Goal: Use online tool/utility: Utilize a website feature to perform a specific function

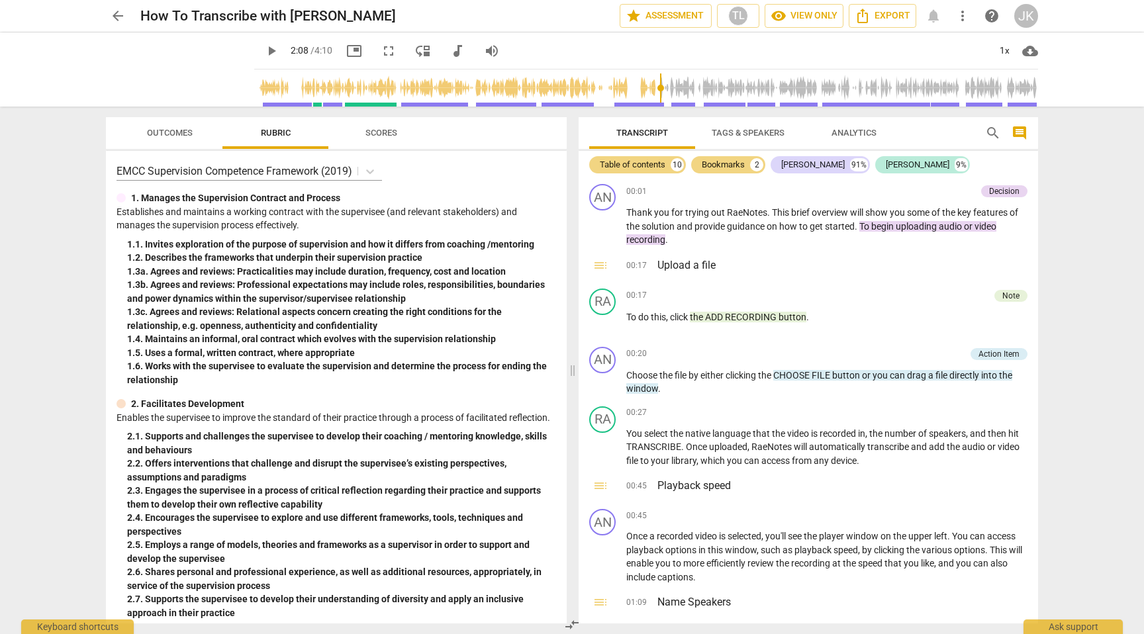
click at [264, 48] on span "play_arrow" at bounding box center [272, 51] width 16 height 16
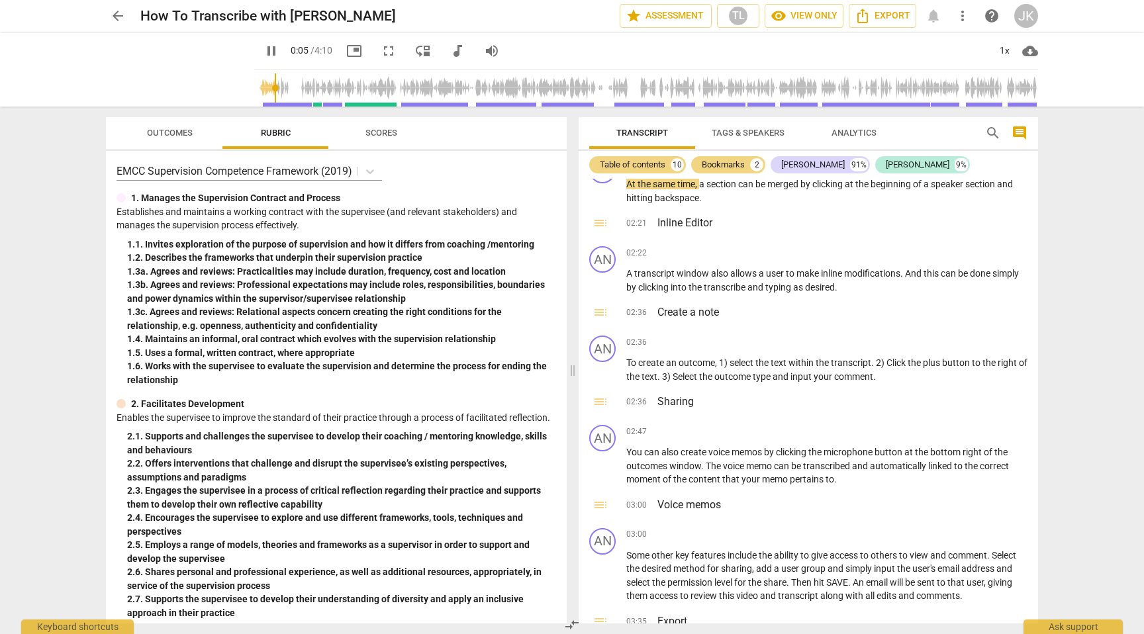
drag, startPoint x: 700, startPoint y: 87, endPoint x: 258, endPoint y: 89, distance: 441.8
click at [260, 89] on input "range" at bounding box center [649, 88] width 779 height 42
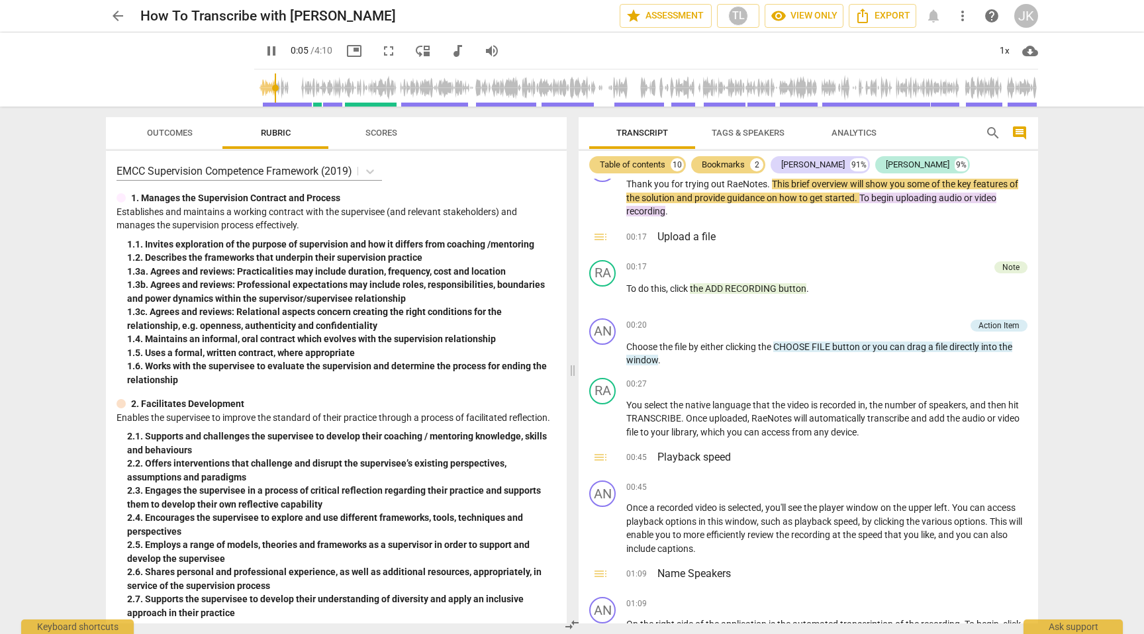
click at [260, 86] on input "range" at bounding box center [649, 88] width 779 height 42
click at [264, 53] on span "pause" at bounding box center [272, 51] width 16 height 16
click at [264, 46] on span "play_arrow" at bounding box center [272, 51] width 16 height 16
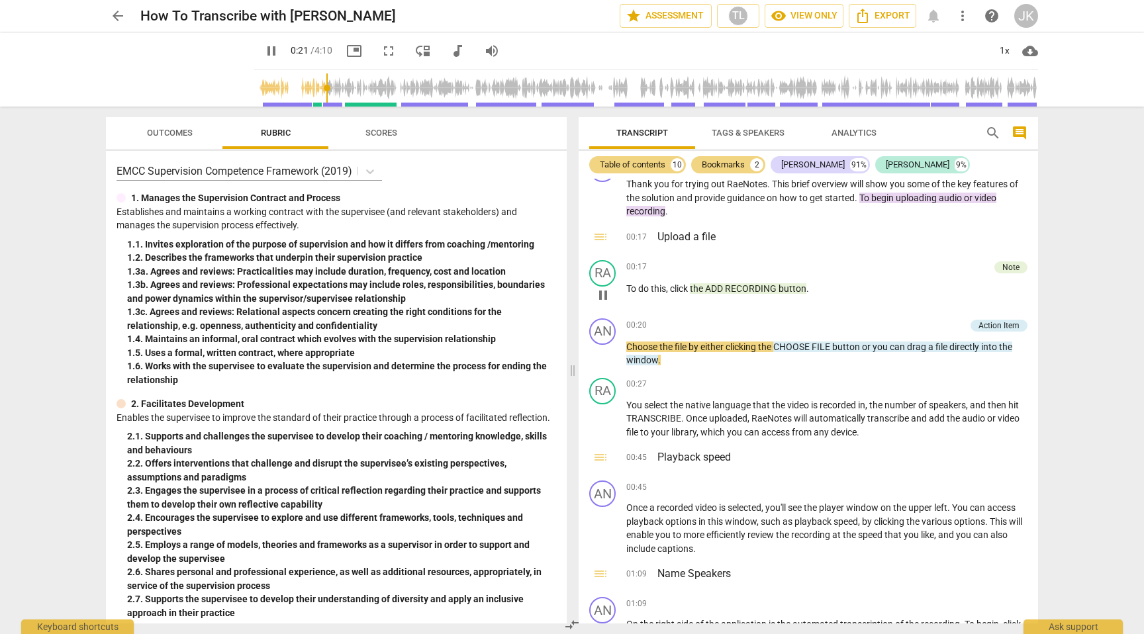
click at [747, 289] on span "RECORDING" at bounding box center [752, 288] width 54 height 11
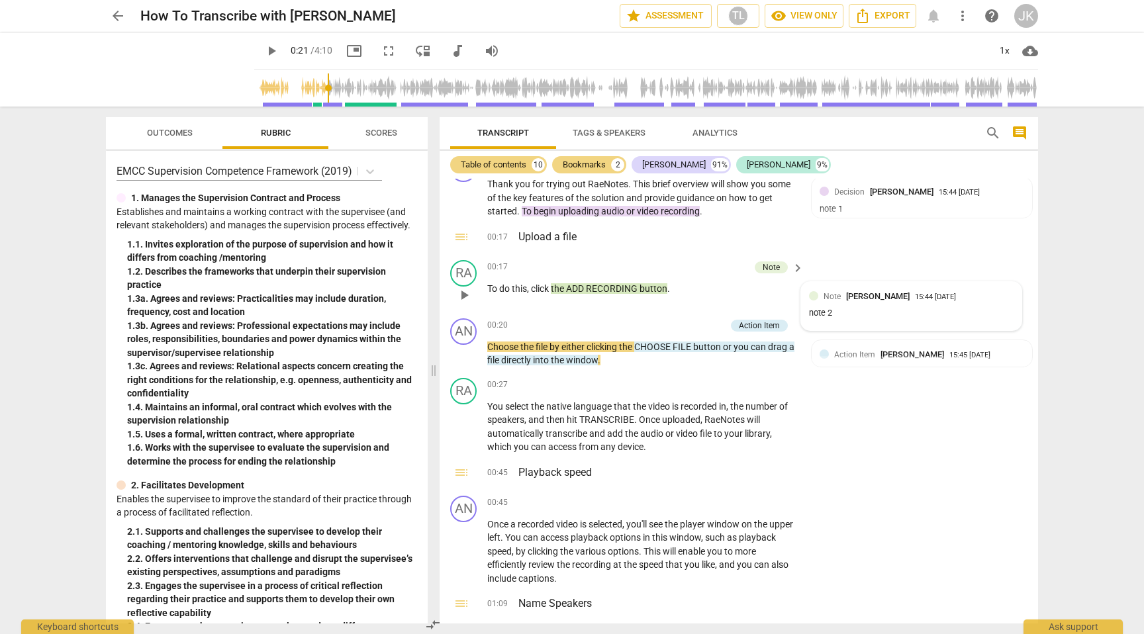
click at [586, 286] on span "ADD" at bounding box center [576, 288] width 20 height 11
click at [966, 18] on span "more_vert" at bounding box center [963, 16] width 16 height 16
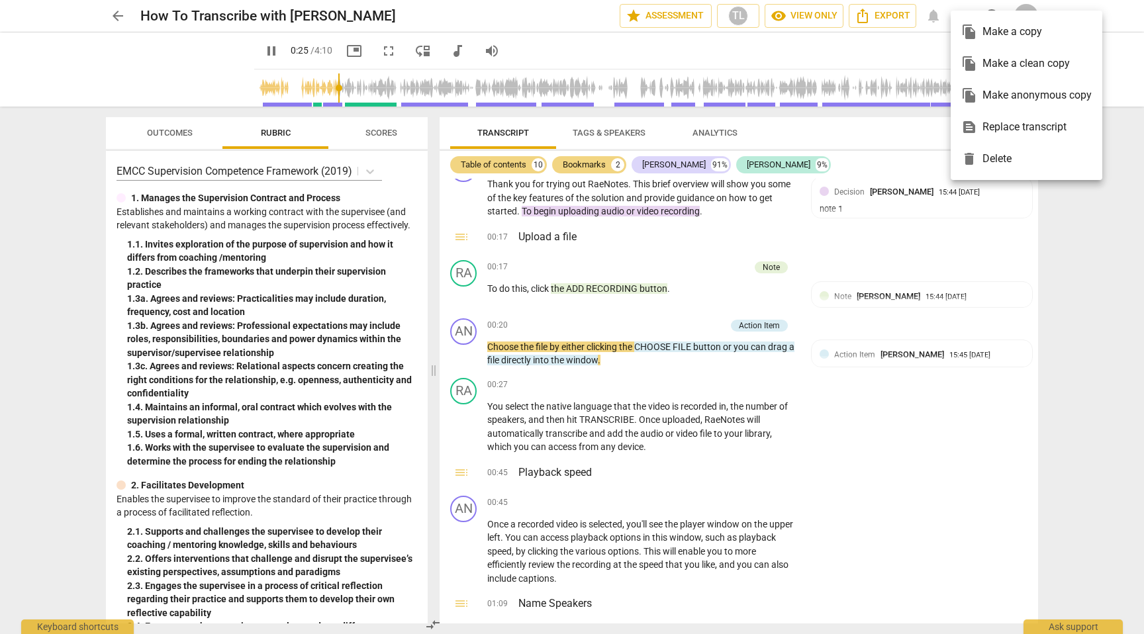
click at [603, 256] on div at bounding box center [572, 317] width 1144 height 634
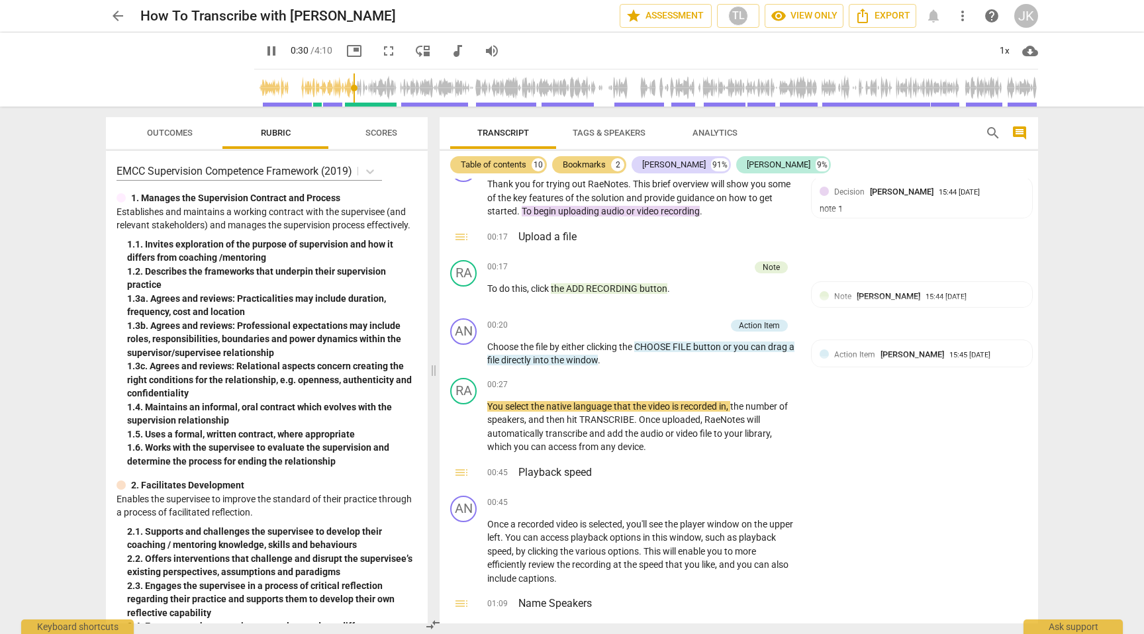
click at [264, 52] on span "pause" at bounding box center [272, 51] width 16 height 16
click at [1029, 52] on span "cloud_download" at bounding box center [1031, 51] width 16 height 16
click at [1057, 85] on li "Download video" at bounding box center [1072, 83] width 98 height 32
click at [993, 129] on span "search" at bounding box center [994, 133] width 16 height 16
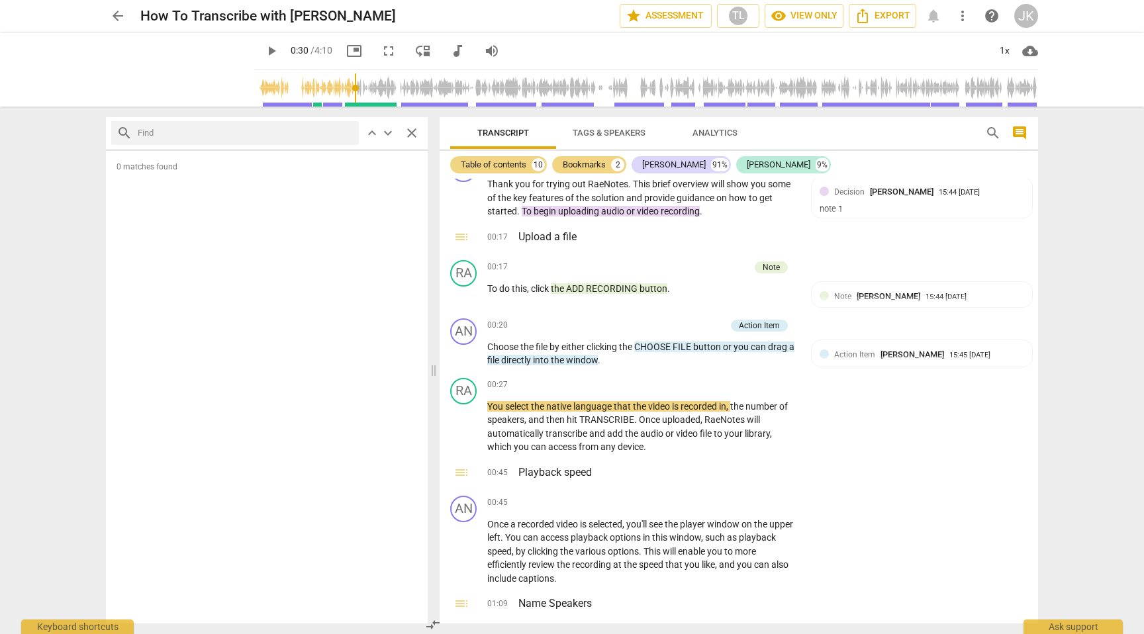
click at [589, 56] on div "play_arrow 0:30 / 4:10 picture_in_picture fullscreen move_down audiotrack volum…" at bounding box center [646, 50] width 784 height 37
click at [542, 26] on div "arrow_back How To Transcribe with RaeNotes star Assessment TL visibility View o…" at bounding box center [572, 16] width 933 height 24
click at [169, 72] on span "play_arrow" at bounding box center [180, 69] width 34 height 34
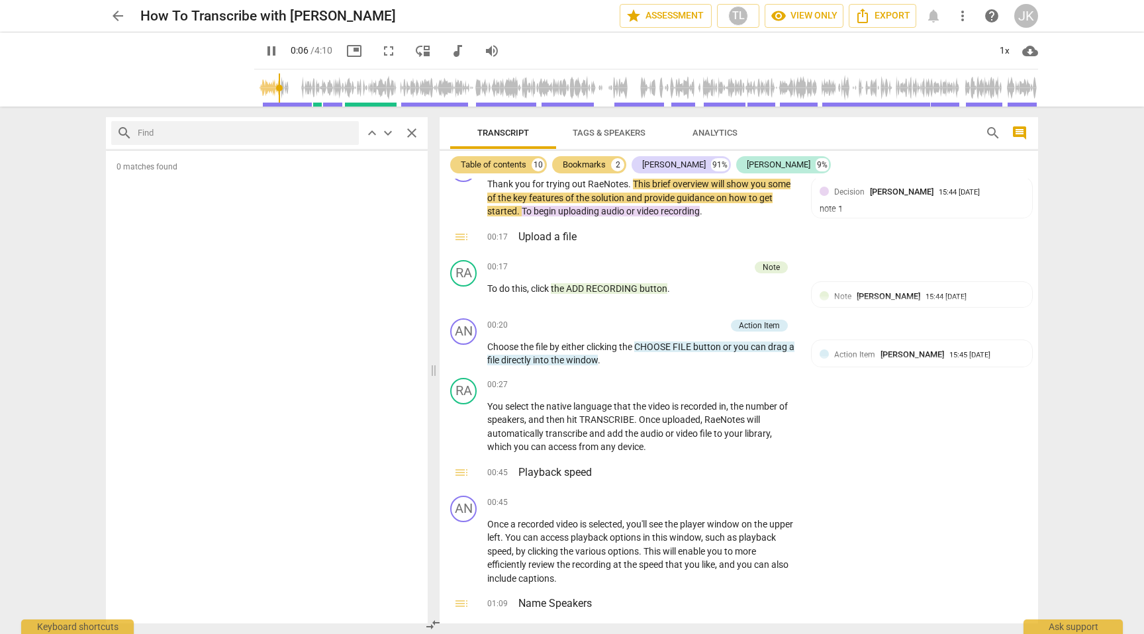
drag, startPoint x: 358, startPoint y: 87, endPoint x: 263, endPoint y: 89, distance: 94.7
click at [262, 89] on input "range" at bounding box center [649, 88] width 779 height 42
click at [1076, 73] on div "pause pause 0:09 / 4:10 picture_in_picture fullscreen move_down audiotrack volu…" at bounding box center [572, 69] width 1123 height 74
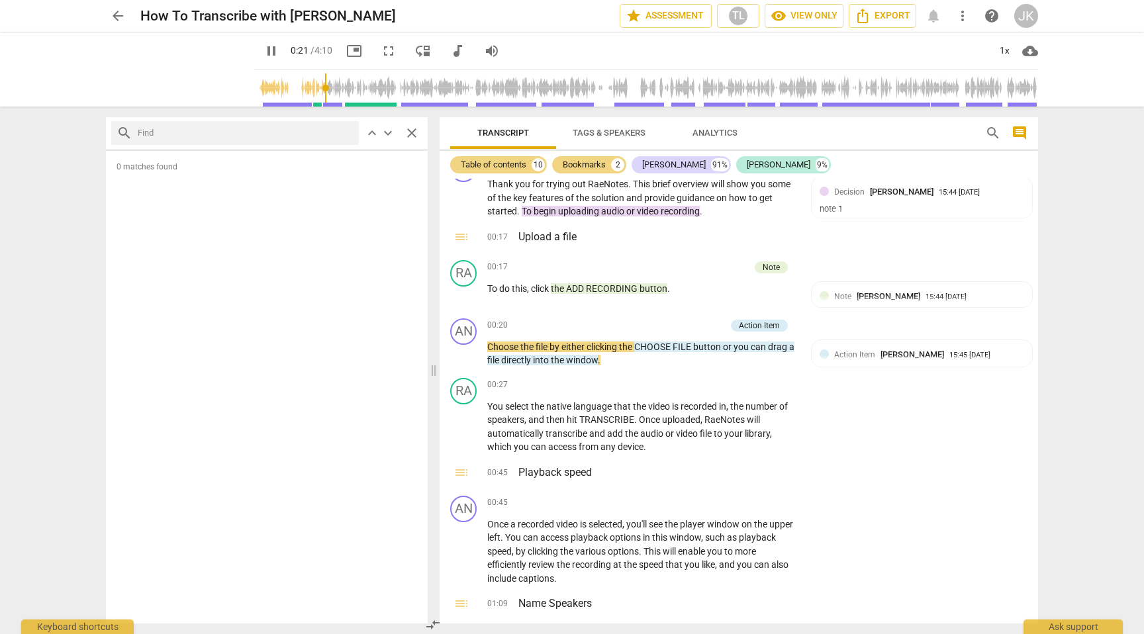
click at [545, 50] on div "pause 0:21 / 4:10 picture_in_picture fullscreen move_down audiotrack volume_up …" at bounding box center [646, 50] width 784 height 37
click at [264, 48] on span "pause" at bounding box center [272, 51] width 16 height 16
click at [461, 291] on span "play_arrow" at bounding box center [464, 295] width 16 height 16
click at [466, 296] on span "pause" at bounding box center [464, 295] width 16 height 16
type input "19"
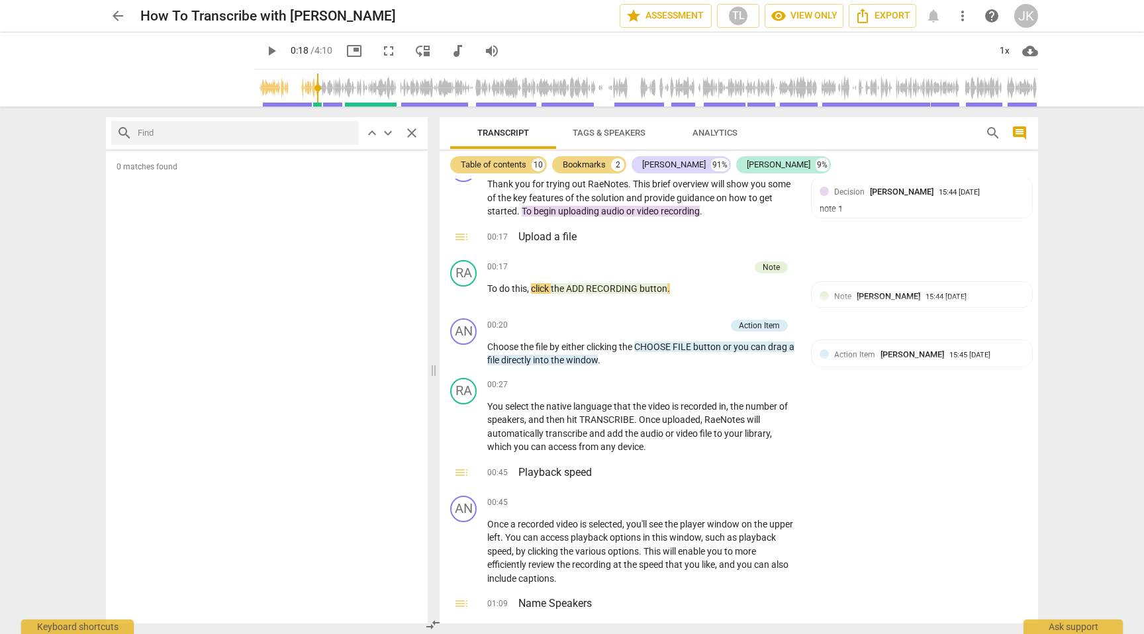
click at [254, 183] on div "0 matches found" at bounding box center [267, 387] width 322 height 473
click at [115, 15] on span "arrow_back" at bounding box center [118, 16] width 16 height 16
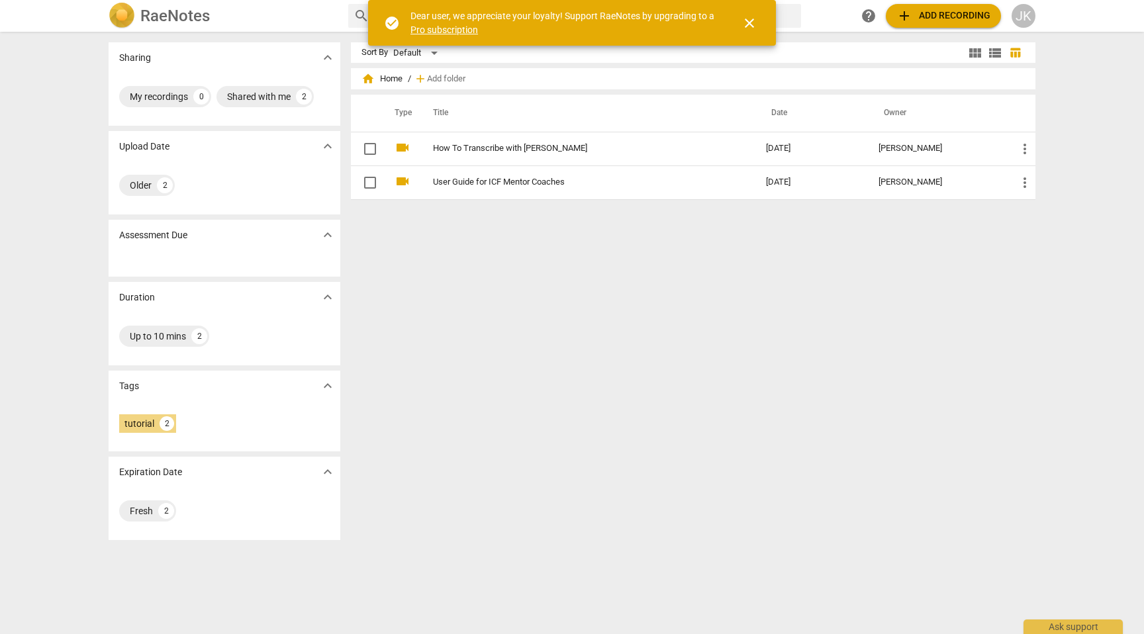
click at [957, 15] on span "add Add recording" at bounding box center [944, 16] width 94 height 16
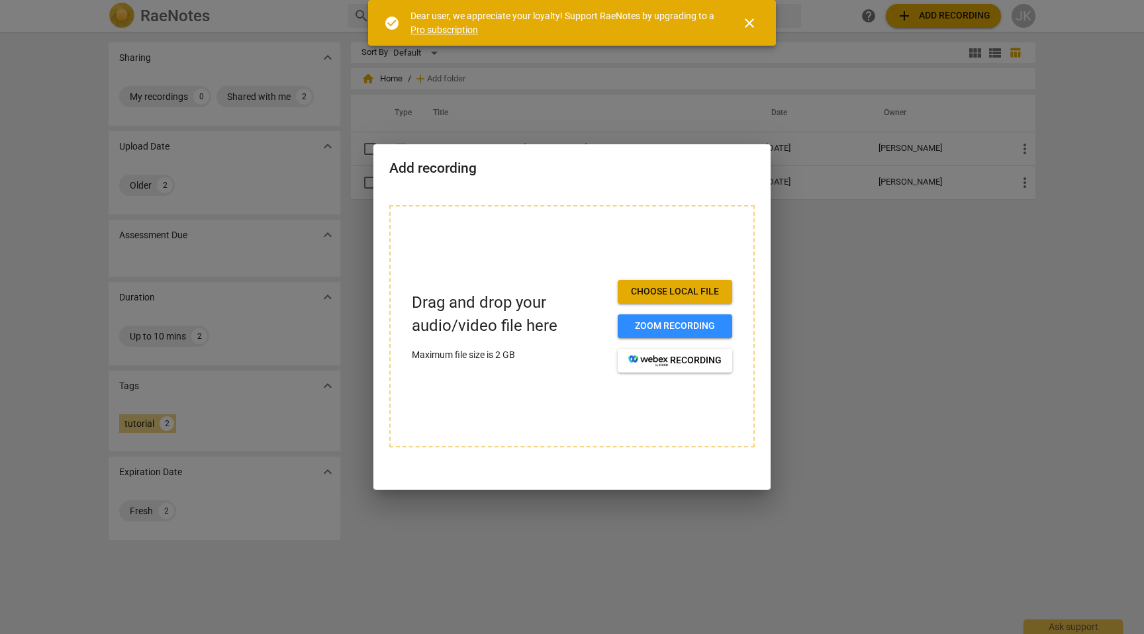
click at [666, 295] on span "Choose local file" at bounding box center [675, 291] width 93 height 13
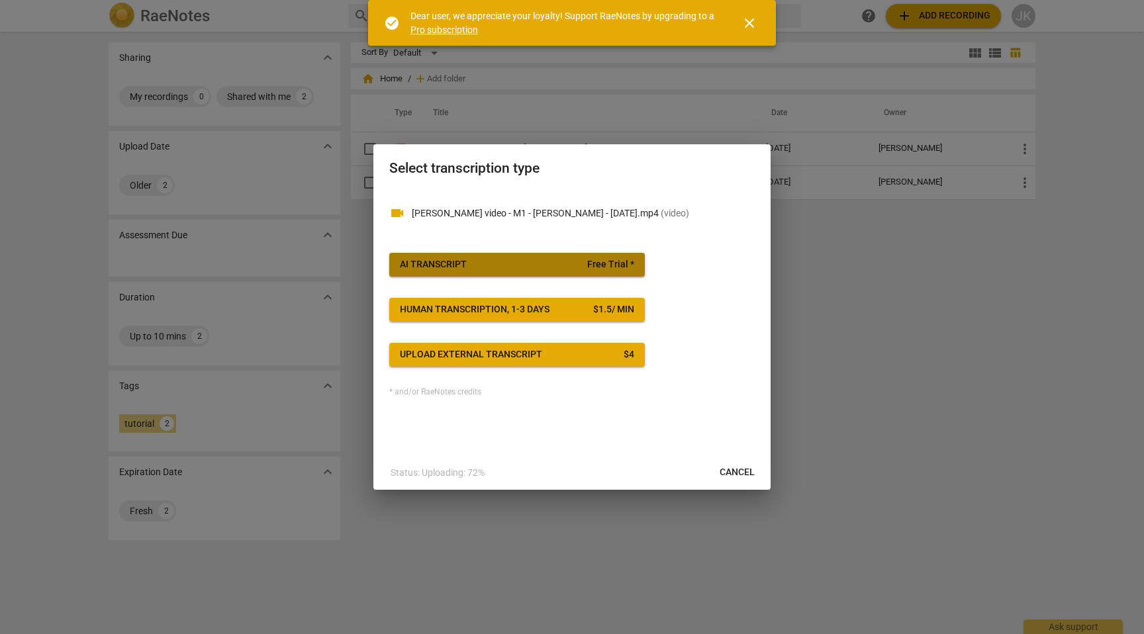
click at [459, 266] on div "AI Transcript" at bounding box center [433, 264] width 67 height 13
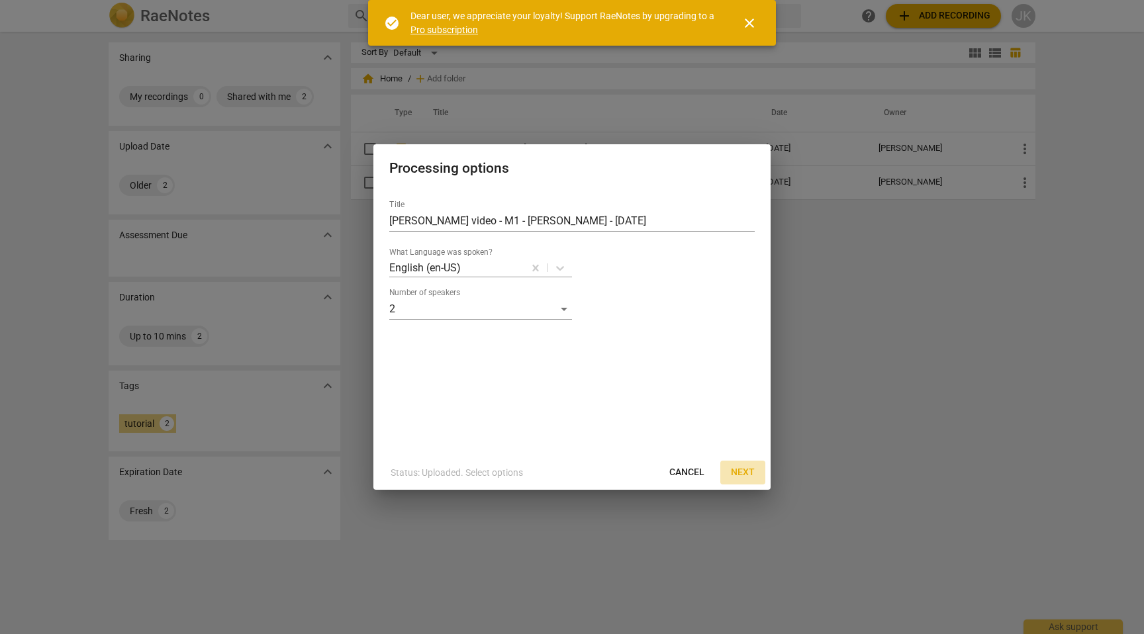
click at [744, 472] on span "Next" at bounding box center [743, 472] width 24 height 13
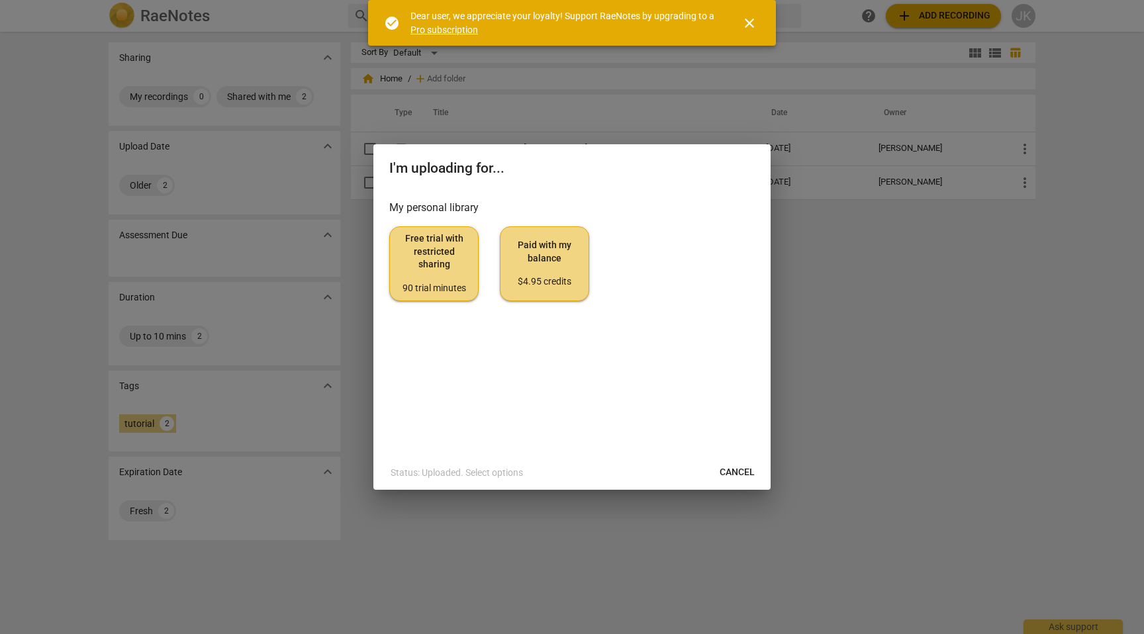
click at [433, 262] on span "Free trial with restricted sharing 90 trial minutes" at bounding box center [434, 263] width 67 height 62
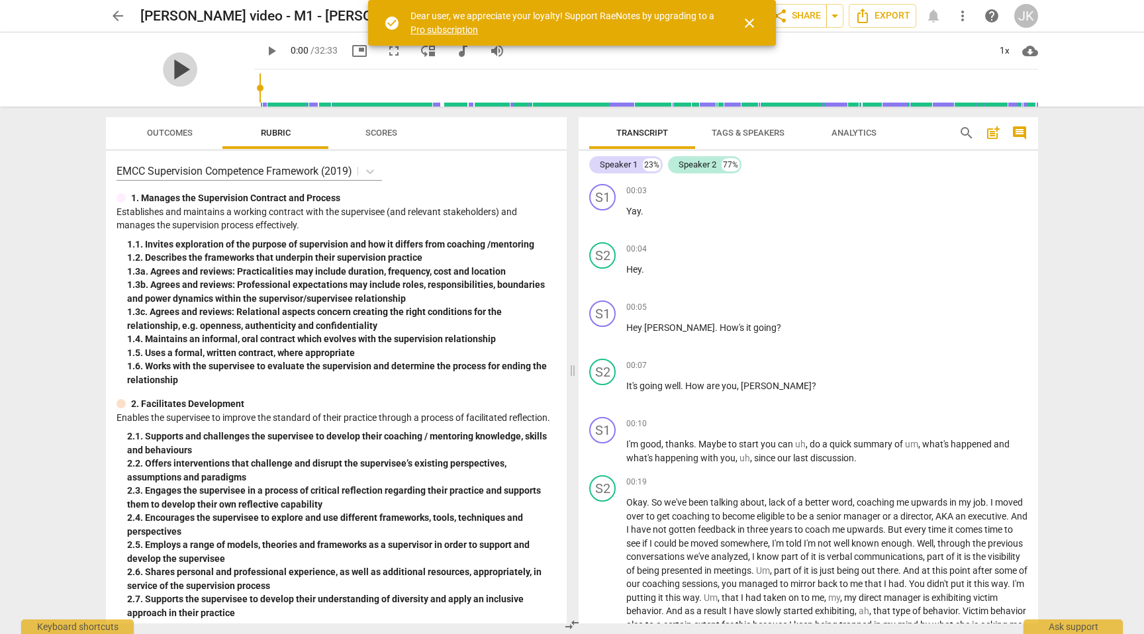
click at [170, 66] on span "play_arrow" at bounding box center [180, 69] width 34 height 34
click at [603, 195] on div "S1" at bounding box center [602, 197] width 26 height 26
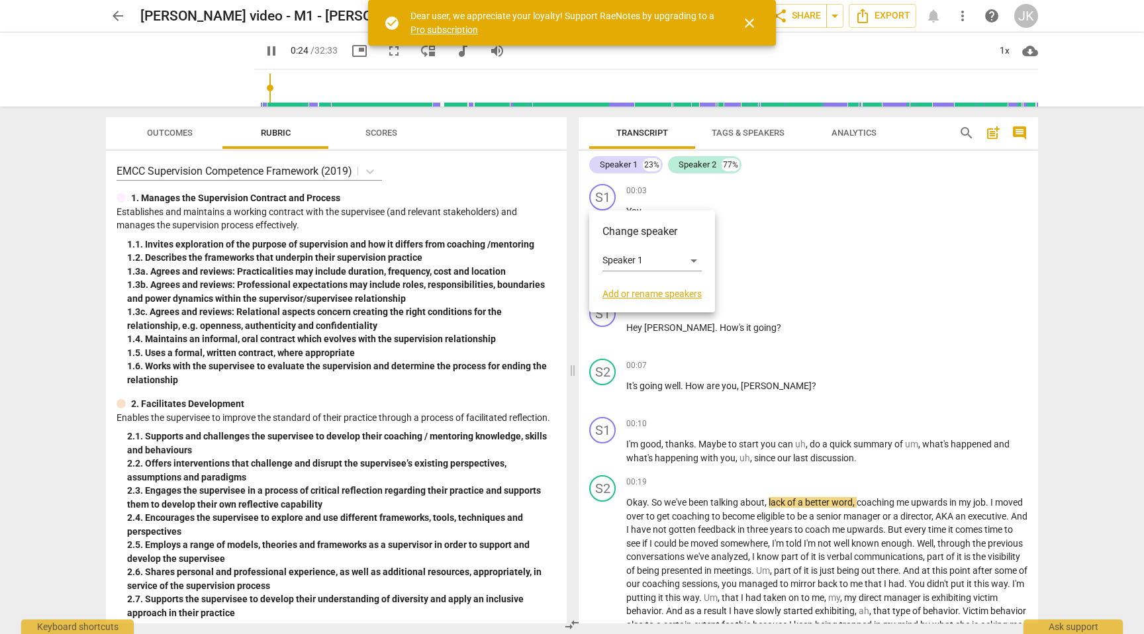
click at [841, 246] on div at bounding box center [572, 317] width 1144 height 634
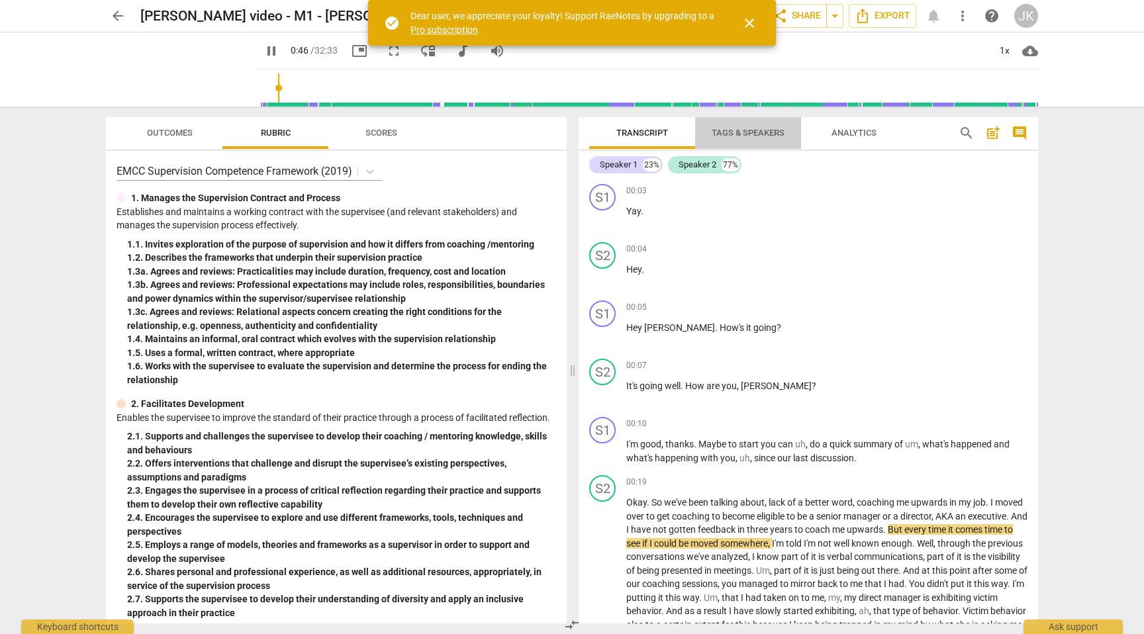
click at [741, 134] on span "Tags & Speakers" at bounding box center [748, 133] width 73 height 10
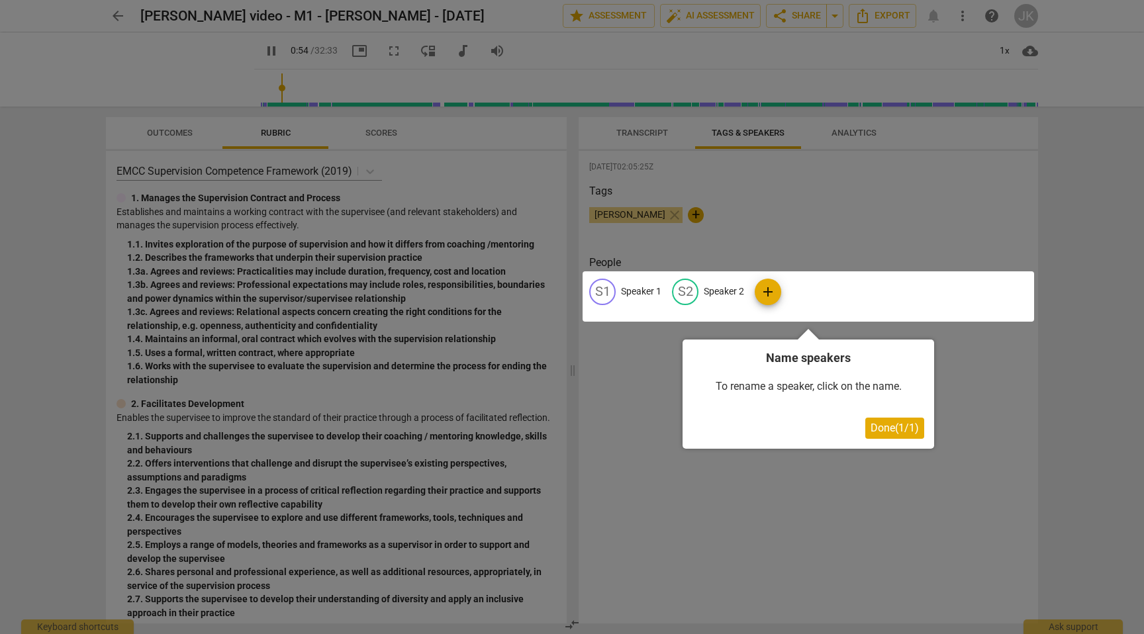
click at [846, 135] on div at bounding box center [572, 317] width 1144 height 634
click at [639, 132] on div at bounding box center [572, 317] width 1144 height 634
click at [900, 208] on div at bounding box center [572, 317] width 1144 height 634
click at [713, 510] on div at bounding box center [572, 317] width 1144 height 634
click at [215, 68] on div at bounding box center [572, 317] width 1144 height 634
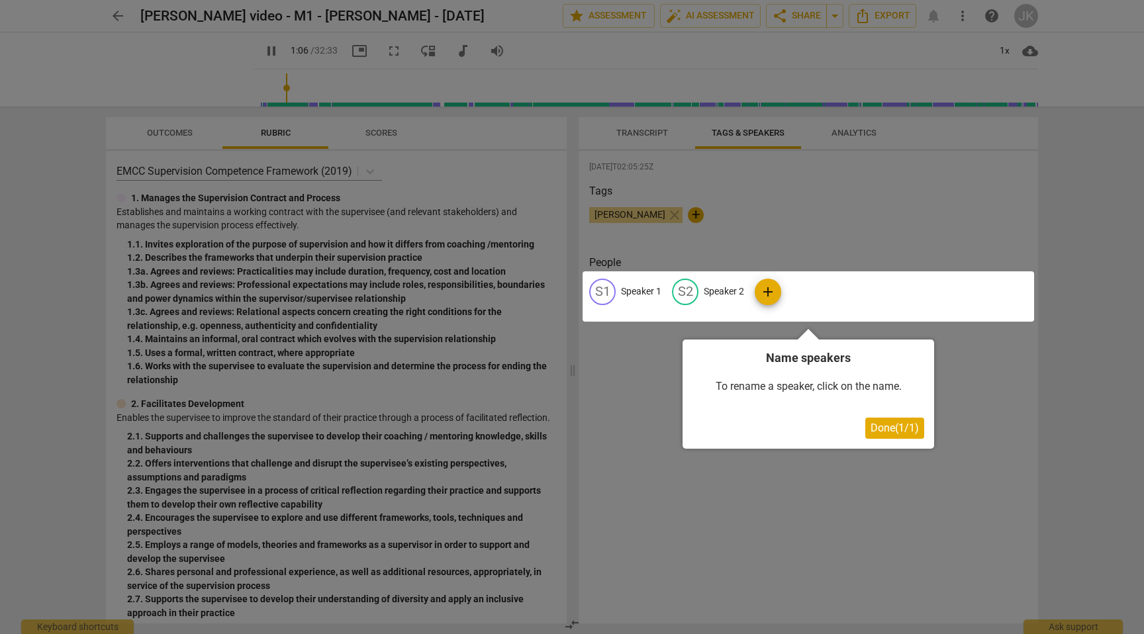
click at [636, 292] on div at bounding box center [809, 297] width 452 height 50
click at [716, 291] on div at bounding box center [809, 297] width 452 height 50
click at [774, 293] on div at bounding box center [809, 297] width 452 height 50
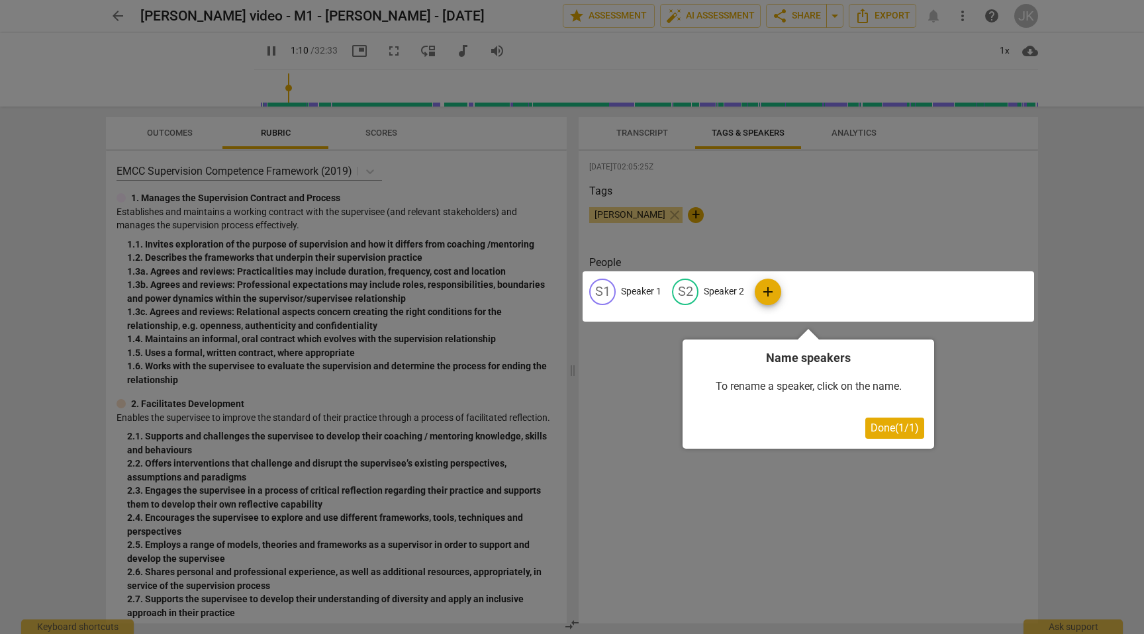
click at [768, 291] on div at bounding box center [809, 297] width 452 height 50
click at [798, 377] on div "To rename a speaker, click on the name." at bounding box center [809, 386] width 232 height 41
click at [888, 431] on span "Done ( 1 / 1 )" at bounding box center [895, 428] width 48 height 13
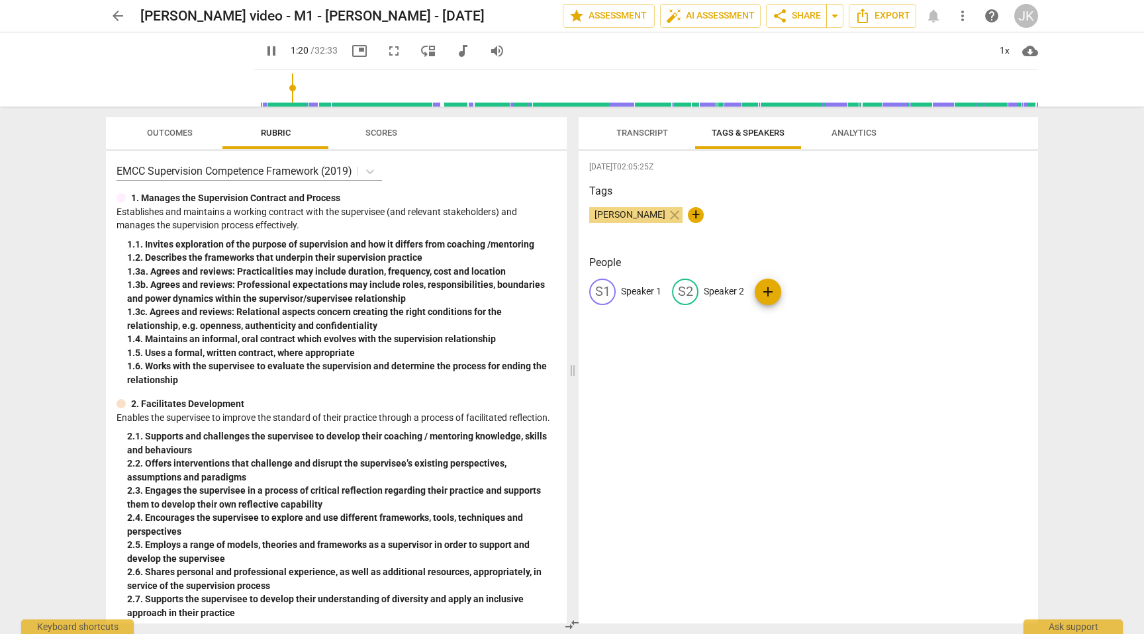
click at [632, 289] on p "Speaker 1" at bounding box center [641, 292] width 40 height 14
type input "83"
type input "C"
type input "83"
type input "Coa"
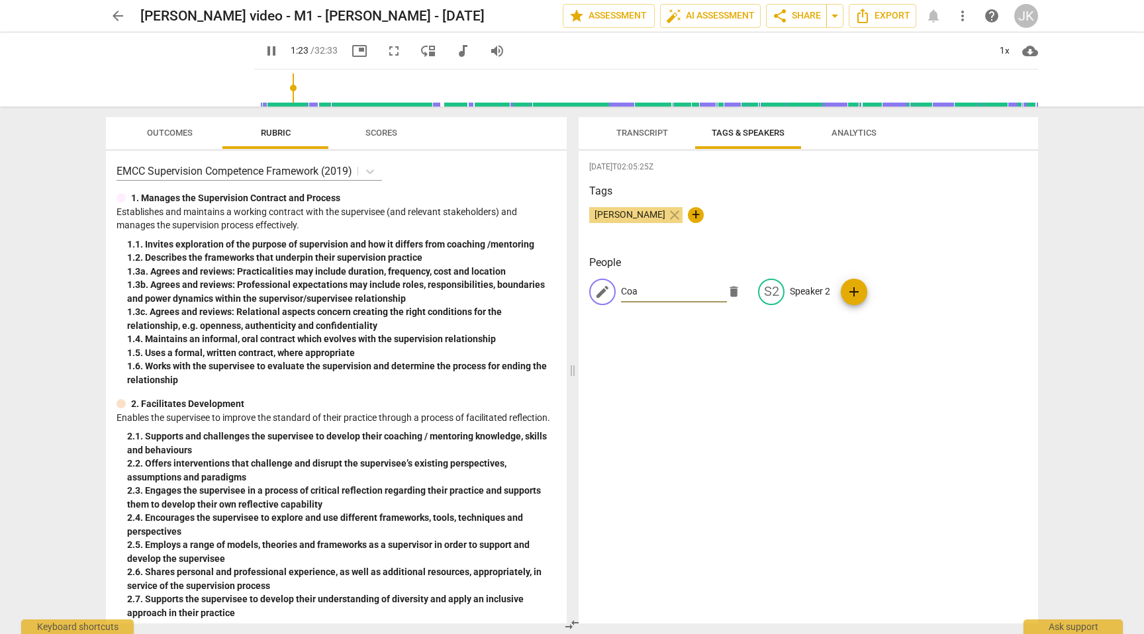
type input "84"
type input "Coach"
type input "85"
type input "Coach"
click at [797, 291] on p "Speaker 2" at bounding box center [810, 292] width 40 height 14
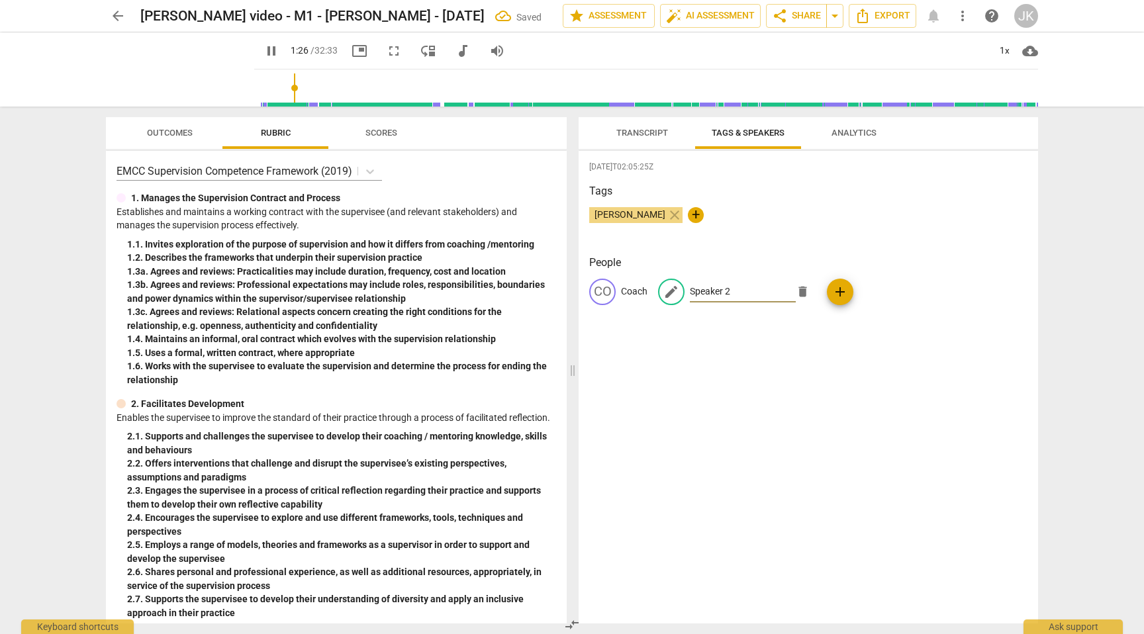
type input "87"
type input "C"
type input "87"
type input "Cl"
type input "88"
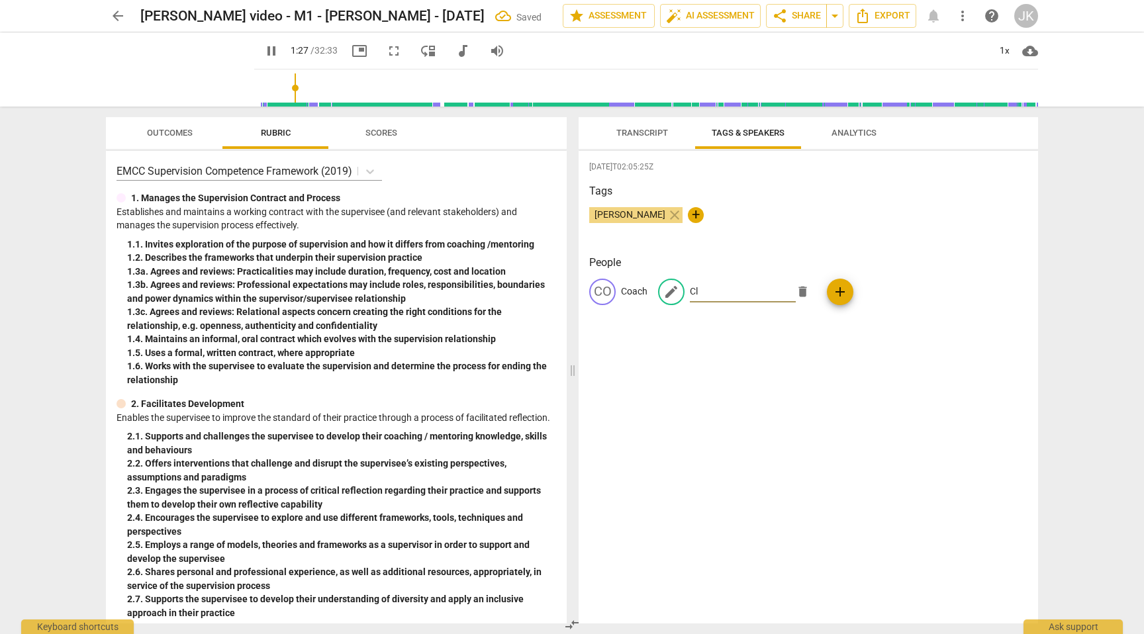
type input "Cli"
type input "88"
type input "Clie"
type input "88"
type input "Clien"
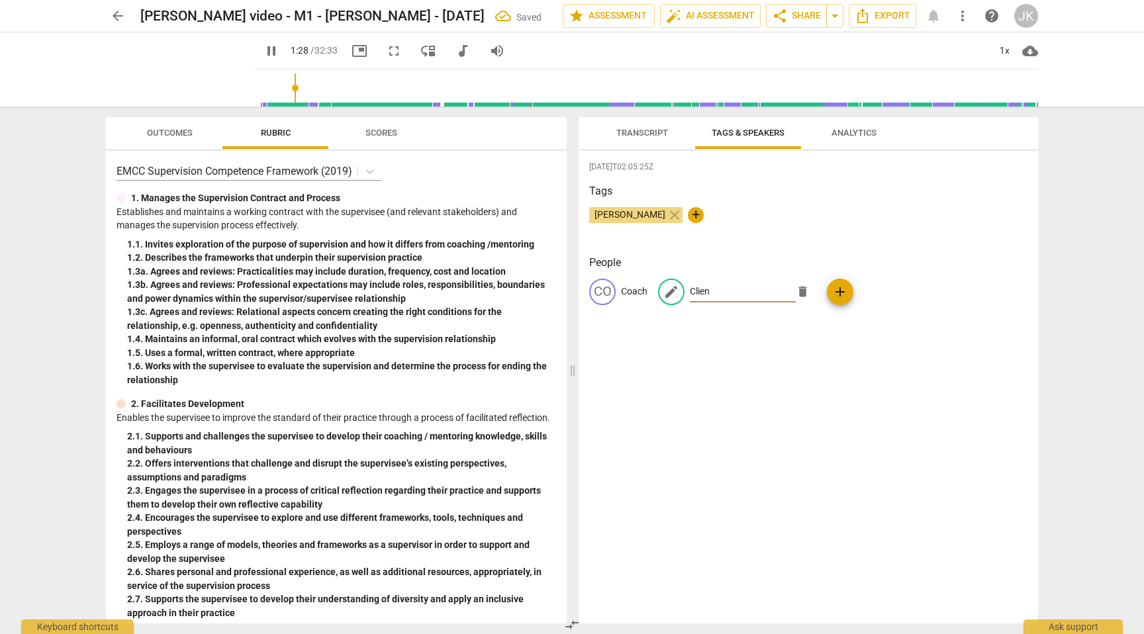
type input "89"
type input "Client"
type input "89"
type input "Client"
click at [838, 360] on div "2025-09-20T02:05:25Z Tags James Kendrick close + People CO Coach edit Client de…" at bounding box center [809, 387] width 460 height 473
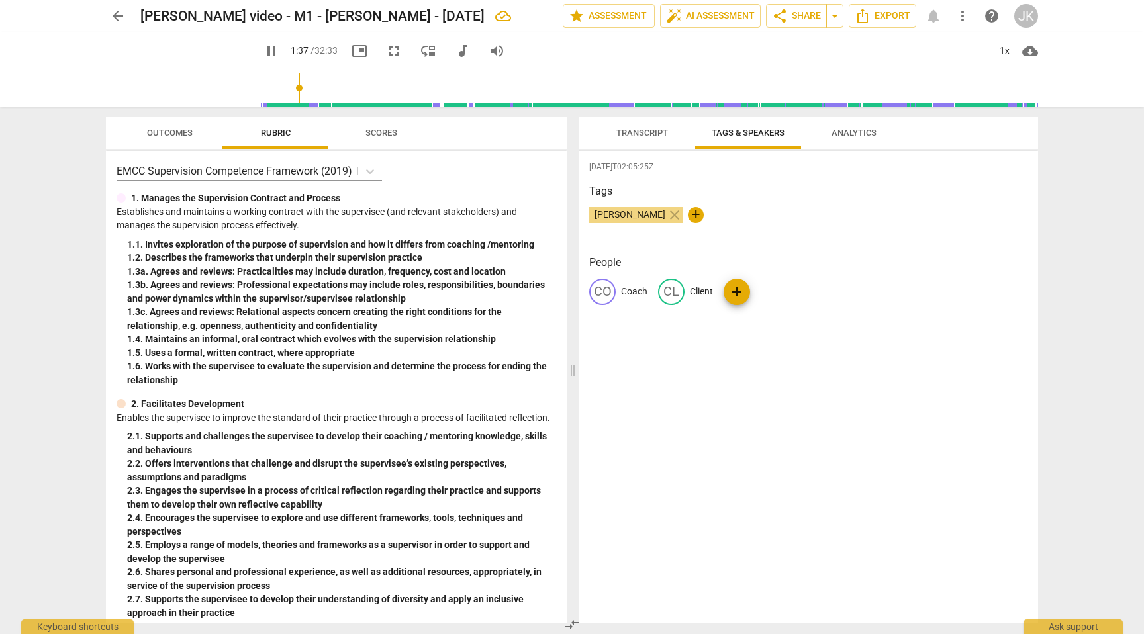
click at [851, 131] on span "Analytics" at bounding box center [854, 133] width 45 height 10
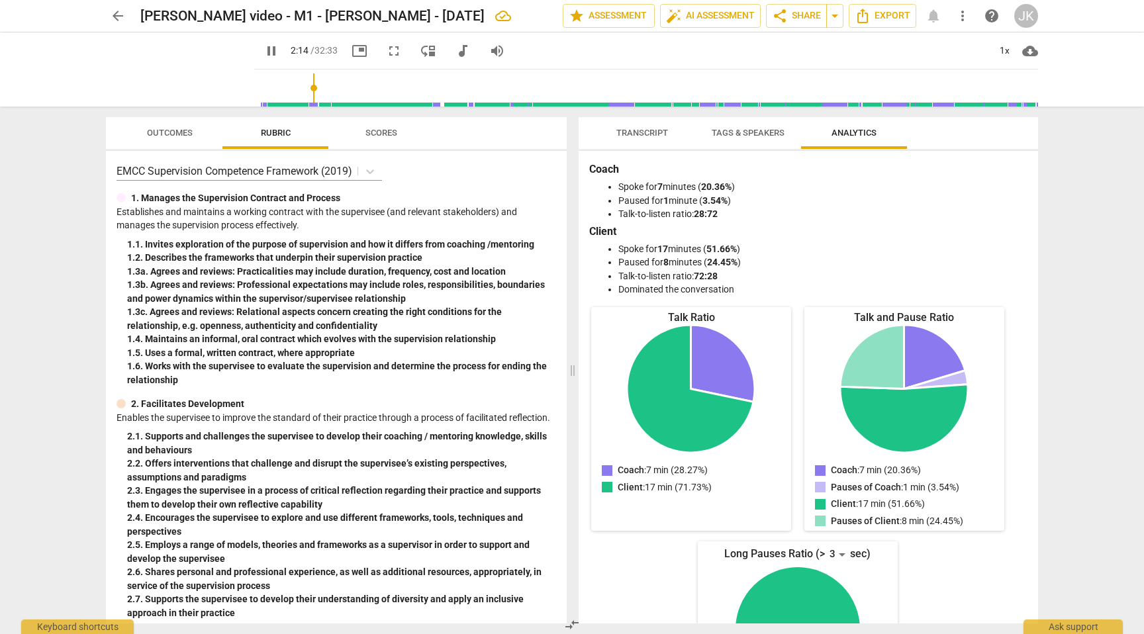
click at [379, 132] on span "Scores" at bounding box center [382, 133] width 32 height 10
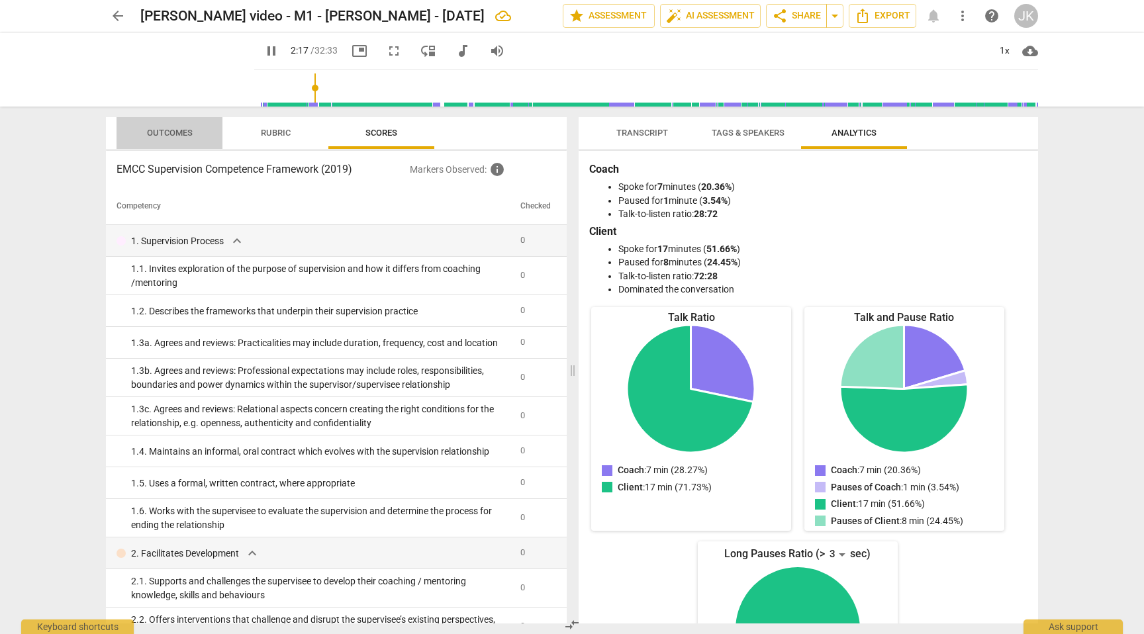
click at [162, 133] on span "Outcomes" at bounding box center [170, 133] width 46 height 10
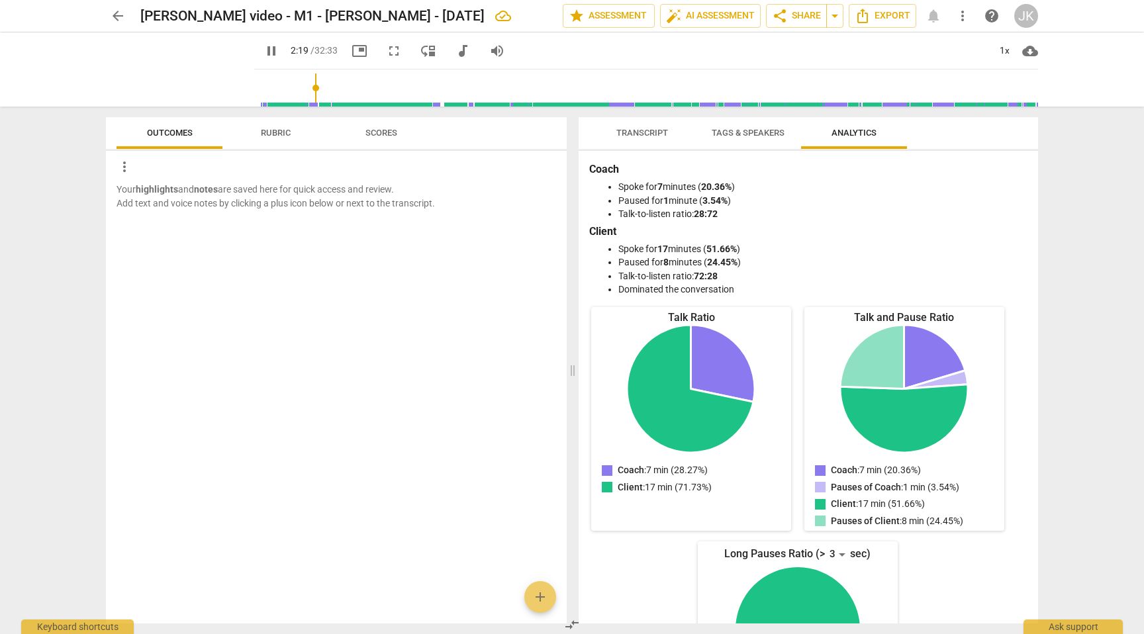
click at [642, 132] on span "Transcript" at bounding box center [643, 133] width 52 height 10
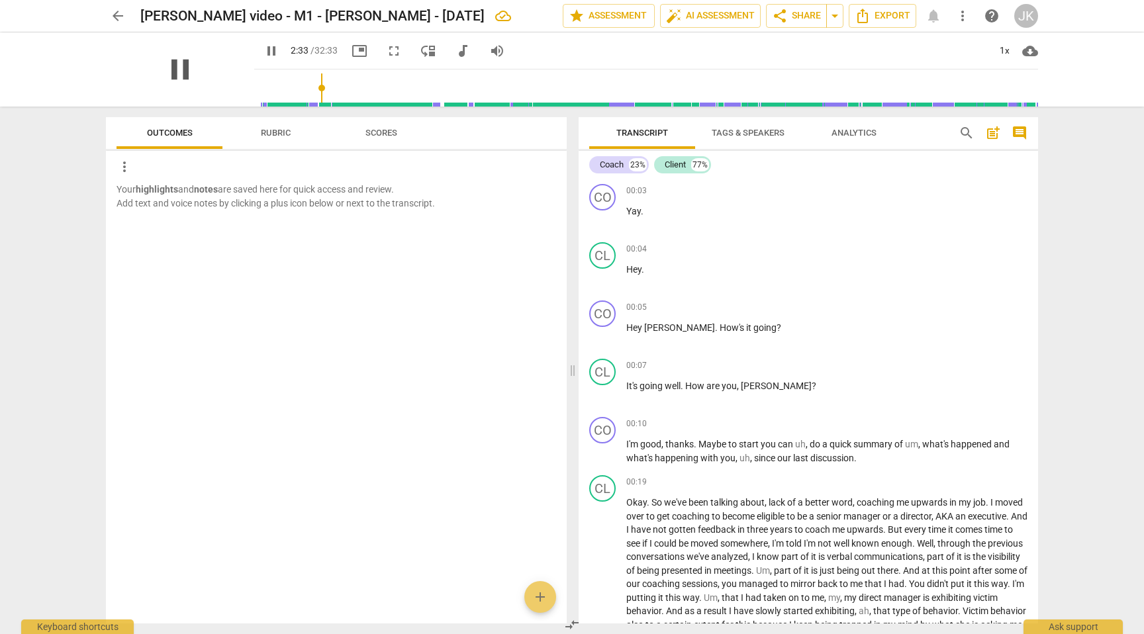
scroll to position [701, 0]
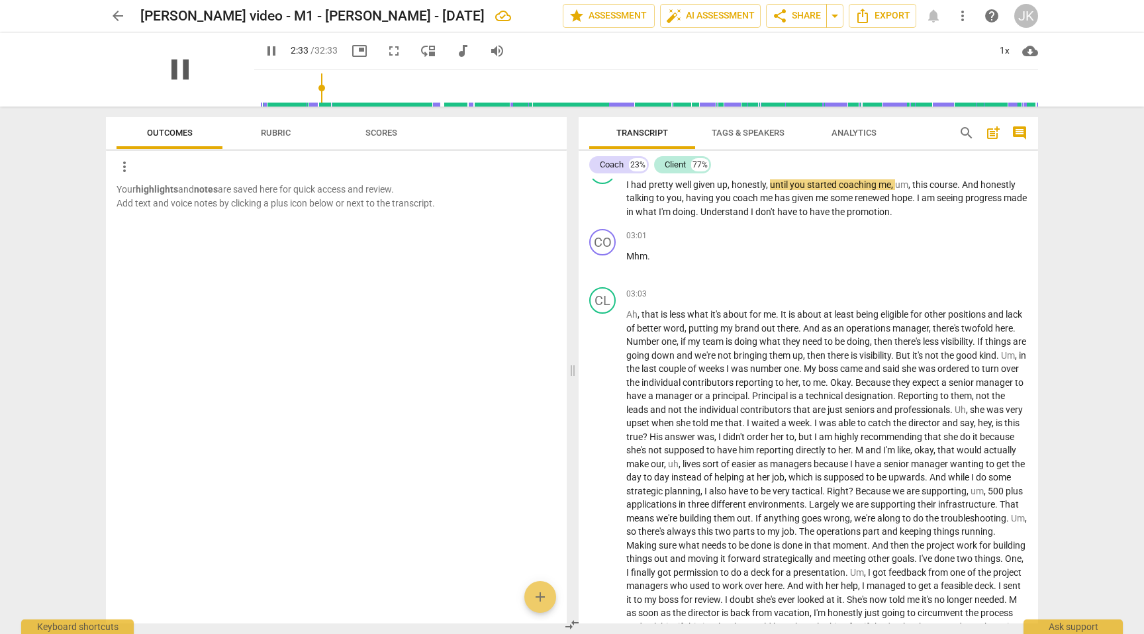
click at [172, 68] on span "pause" at bounding box center [180, 69] width 34 height 34
type input "154"
